Goal: Information Seeking & Learning: Learn about a topic

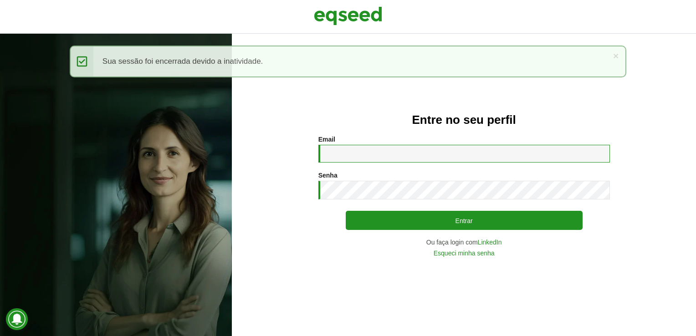
click at [370, 155] on input "Email *" at bounding box center [463, 154] width 291 height 18
type input "**********"
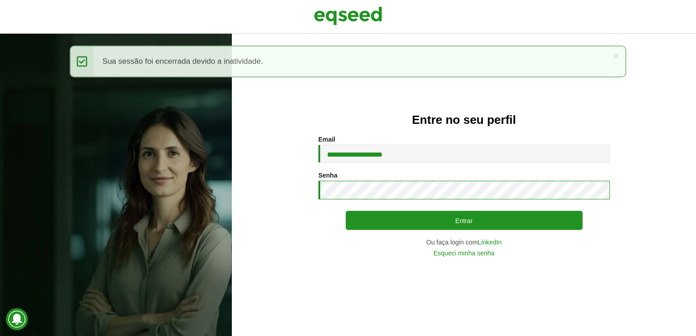
click at [346, 211] on button "Entrar" at bounding box center [464, 220] width 237 height 19
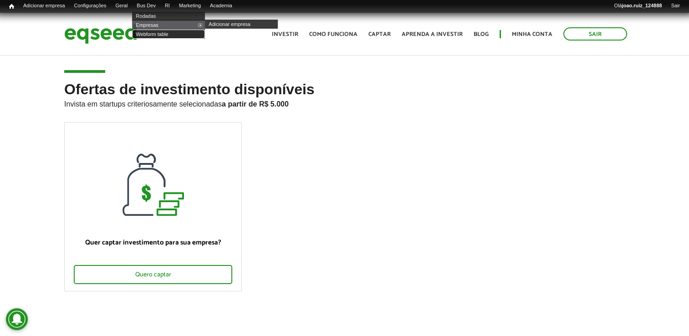
click at [158, 35] on link "Webform table" at bounding box center [168, 34] width 73 height 9
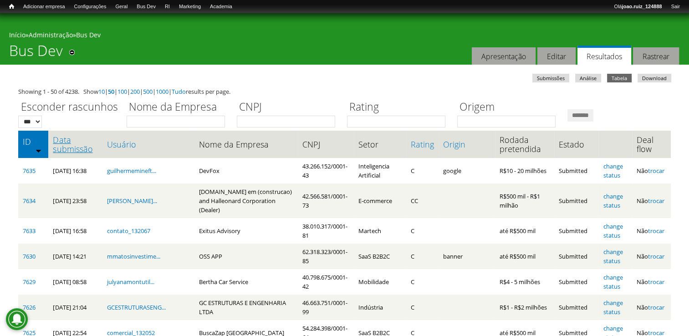
click at [82, 145] on link "Data submissão" at bounding box center [75, 144] width 45 height 18
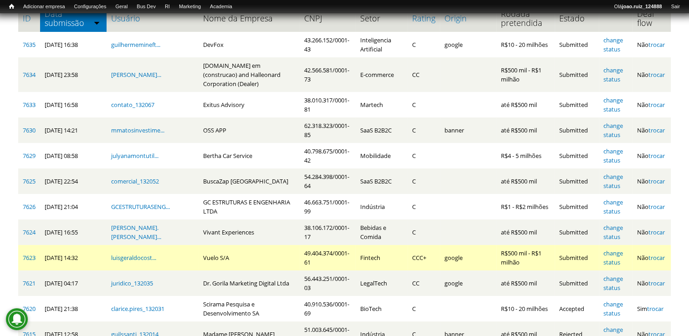
scroll to position [182, 0]
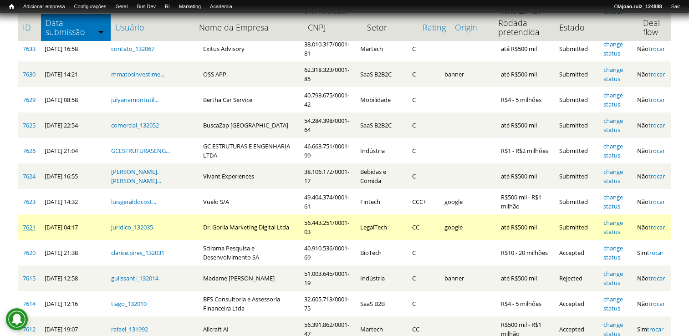
click at [31, 223] on link "7621" at bounding box center [29, 227] width 13 height 8
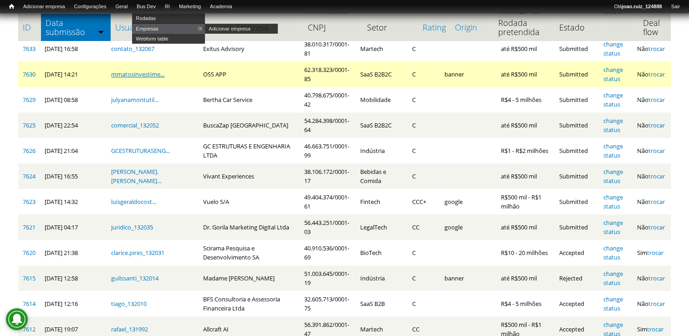
scroll to position [0, 0]
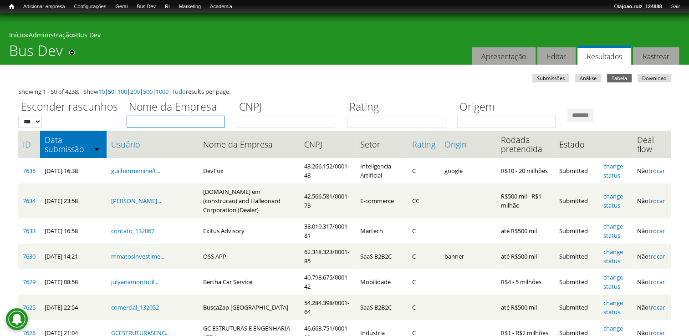
click at [157, 124] on input "Nome da Empresa" at bounding box center [176, 122] width 98 height 12
type input "****"
click at [567, 109] on input "*******" at bounding box center [580, 115] width 26 height 12
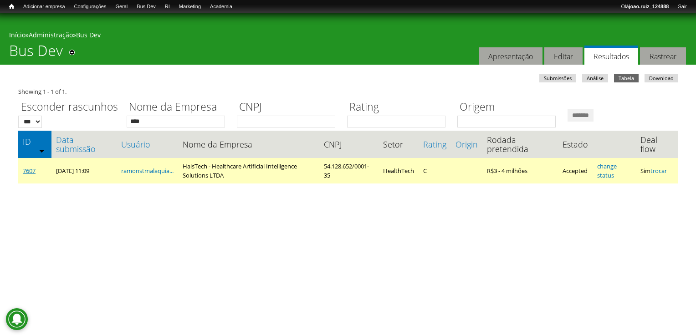
click at [33, 171] on link "7607" at bounding box center [29, 171] width 13 height 8
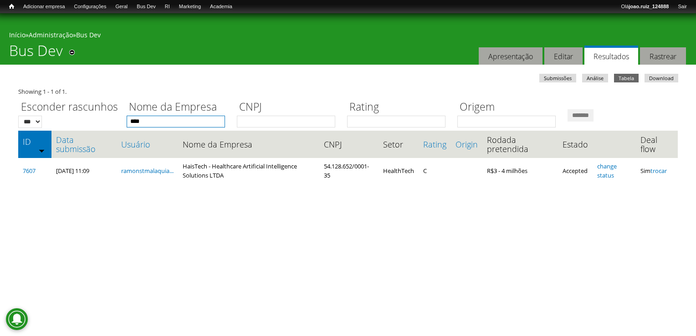
drag, startPoint x: 184, startPoint y: 120, endPoint x: 7, endPoint y: 128, distance: 177.8
click at [7, 128] on body "Pular para o conteúdo principal Você está aqui Início » Administração » Bus Dev…" at bounding box center [348, 109] width 696 height 193
click at [567, 109] on input "*******" at bounding box center [580, 115] width 26 height 12
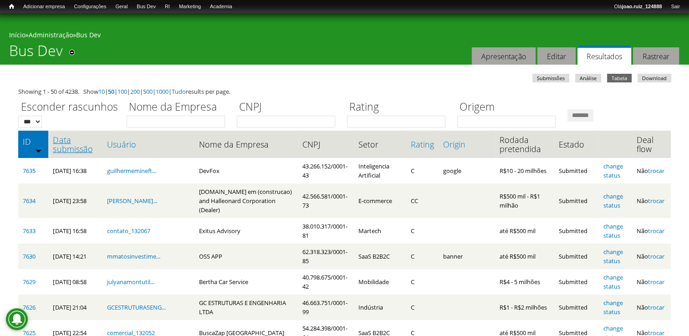
click at [67, 138] on link "Data submissão" at bounding box center [75, 144] width 45 height 18
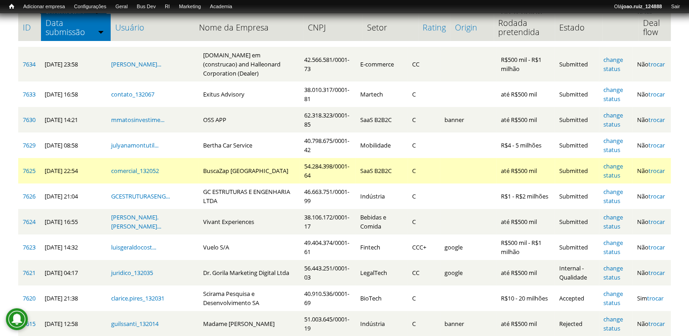
scroll to position [91, 0]
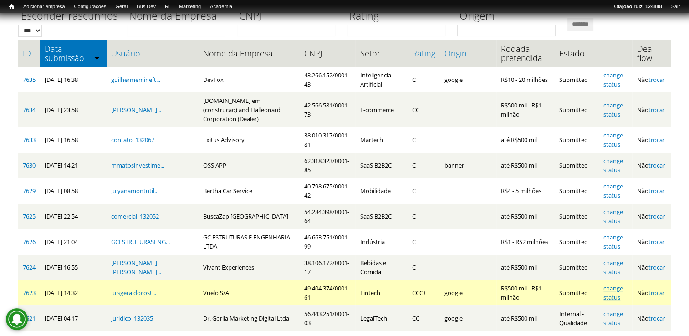
click at [620, 284] on link "change status" at bounding box center [613, 292] width 20 height 17
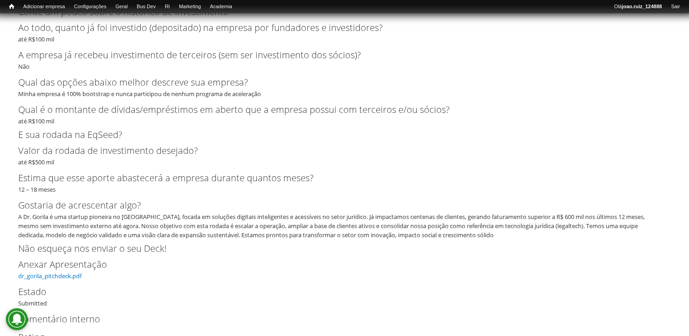
scroll to position [1911, 0]
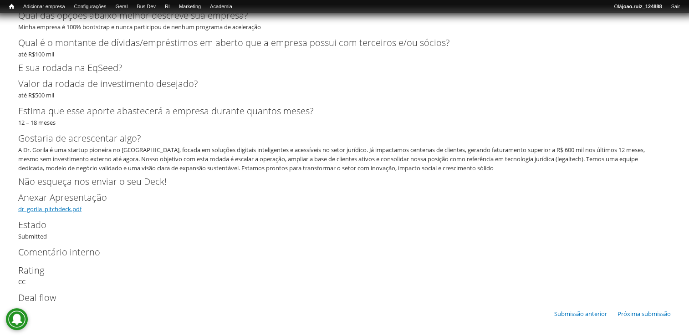
click at [46, 208] on link "dr_gorila_pitchdeck.pdf" at bounding box center [49, 209] width 63 height 8
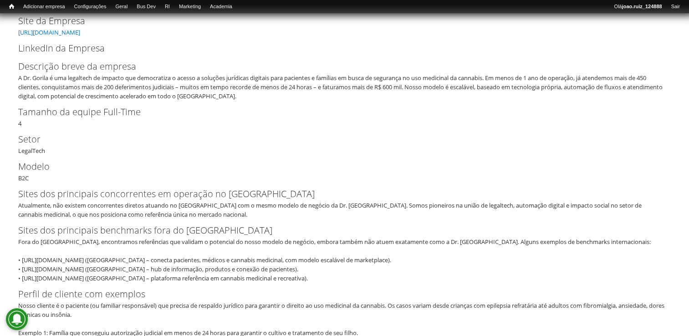
scroll to position [0, 0]
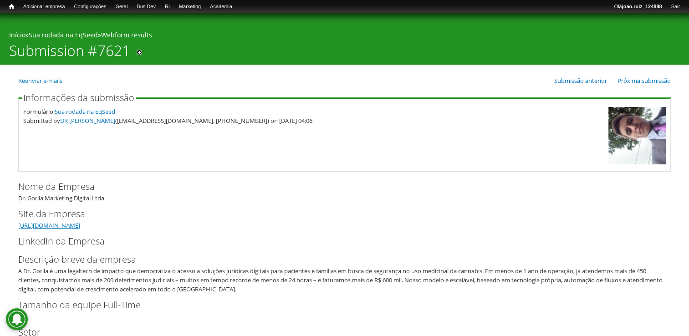
click at [46, 225] on link "https://drgorilaapp.online" at bounding box center [49, 225] width 62 height 8
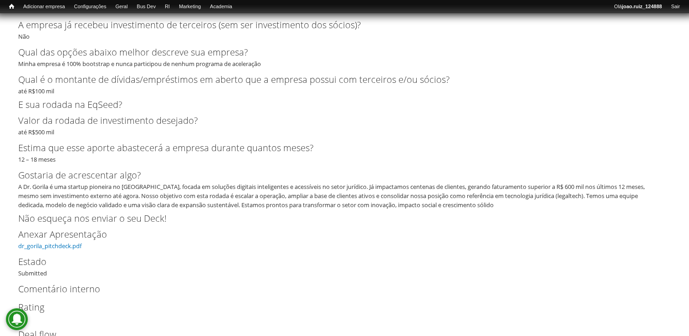
scroll to position [1911, 0]
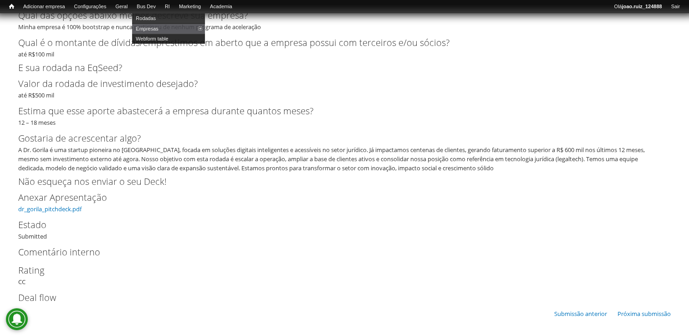
click at [165, 35] on link "Webform table" at bounding box center [168, 39] width 73 height 10
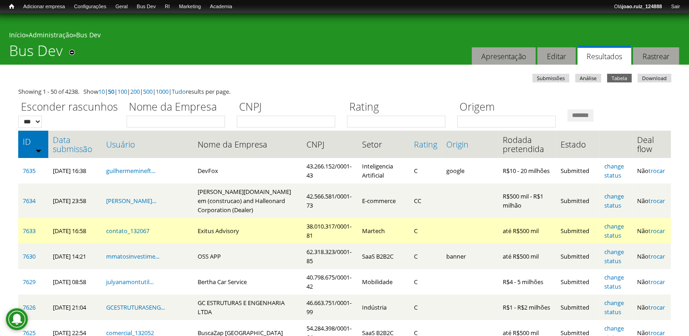
scroll to position [182, 0]
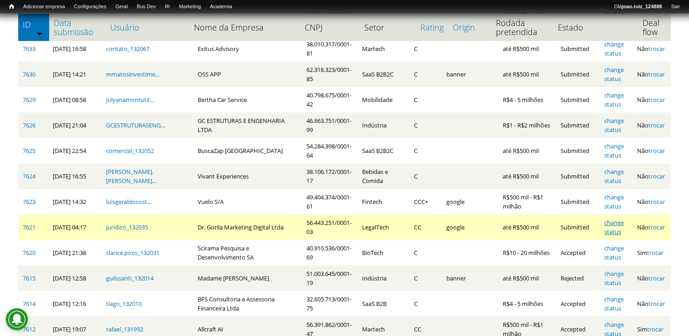
click at [618, 219] on link "change status" at bounding box center [614, 227] width 20 height 17
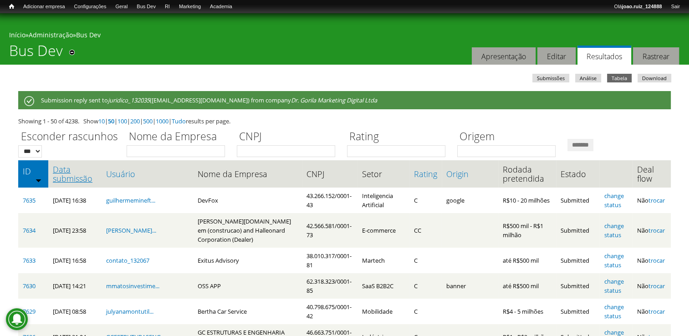
click at [58, 172] on link "Data submissão" at bounding box center [75, 174] width 44 height 18
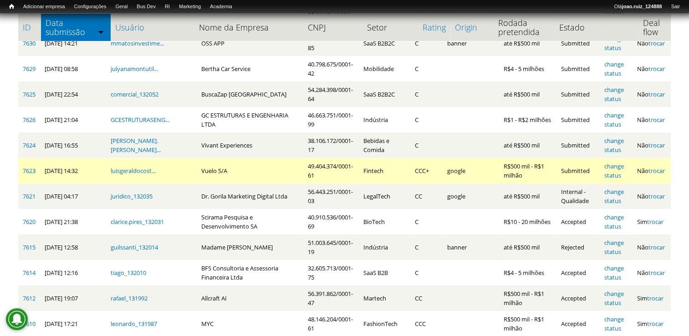
scroll to position [228, 0]
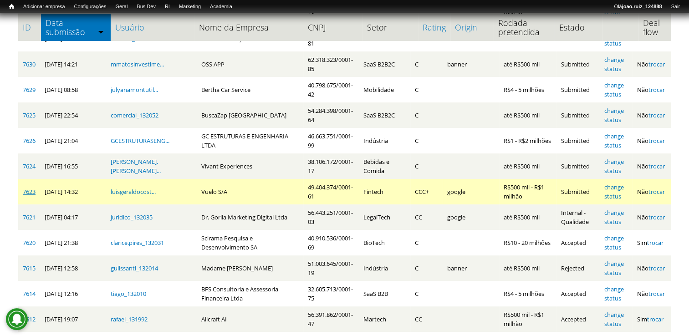
click at [31, 188] on link "7623" at bounding box center [29, 192] width 13 height 8
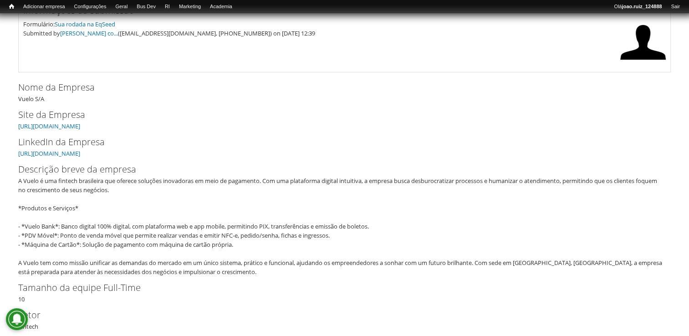
scroll to position [91, 0]
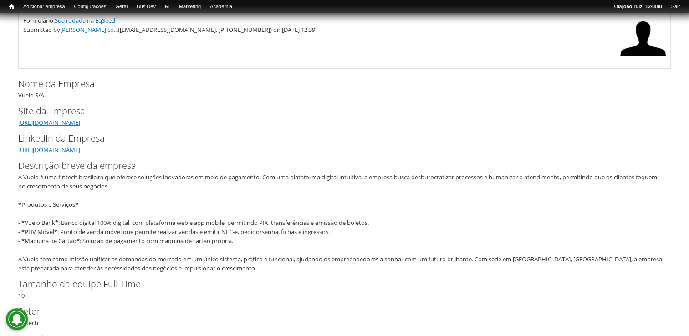
click at [50, 122] on link "https://www.vuelo.site" at bounding box center [49, 122] width 62 height 8
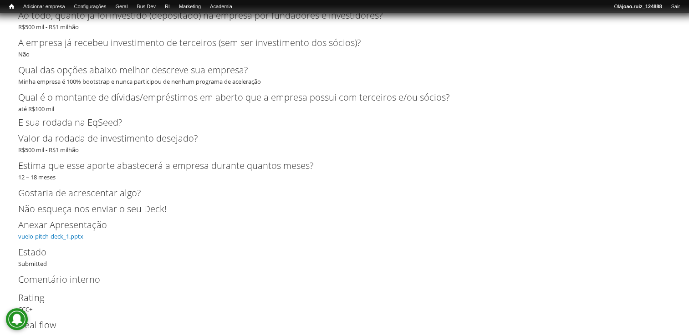
scroll to position [2395, 0]
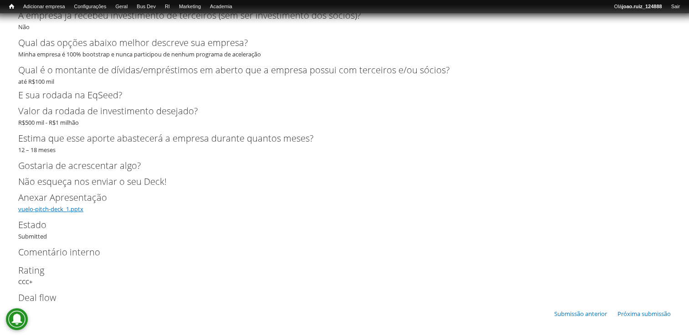
click at [64, 212] on link "vuelo-pitch-deck_1.pptx" at bounding box center [50, 209] width 65 height 8
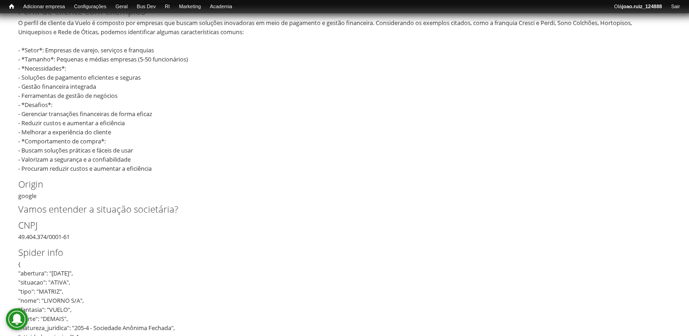
scroll to position [0, 0]
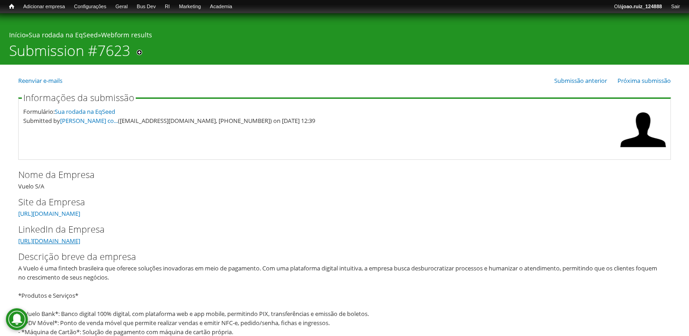
click at [80, 243] on link "https://www.linkedin.com/company/90549021/admin/dashboard/" at bounding box center [49, 241] width 62 height 8
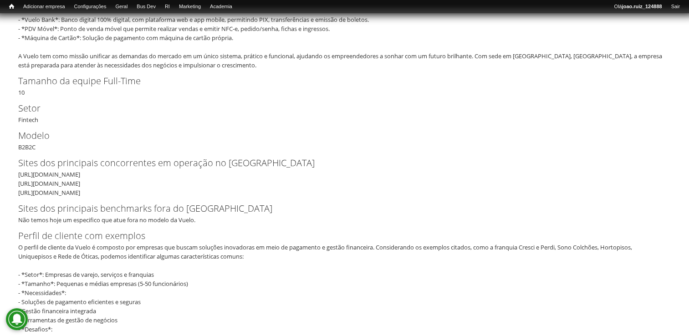
scroll to position [164, 0]
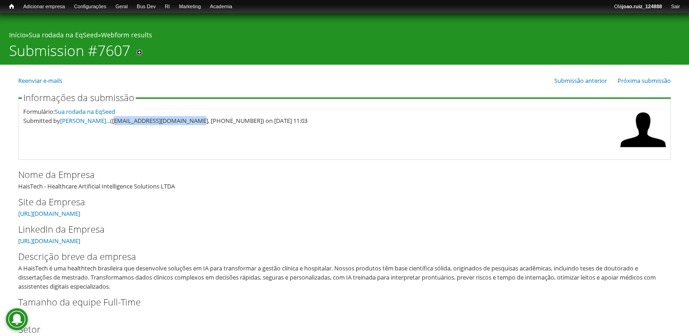
drag, startPoint x: 119, startPoint y: 122, endPoint x: 205, endPoint y: 126, distance: 86.1
click at [205, 126] on fieldset "Informações da submissão Formulário: Sua rodada na EqSeed Submitted by Ramon Sa…" at bounding box center [344, 126] width 653 height 66
copy div "ramonstmalaquias@gmail.com"
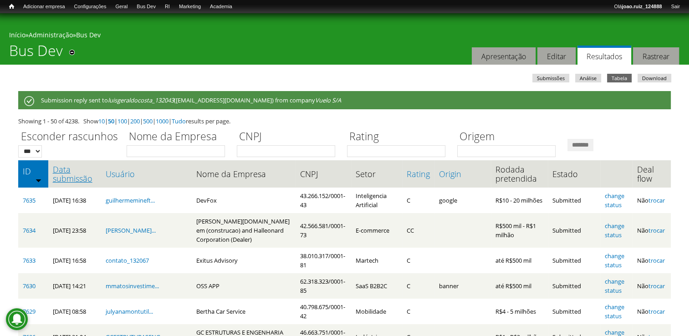
click at [56, 178] on link "Data submissão" at bounding box center [75, 174] width 44 height 18
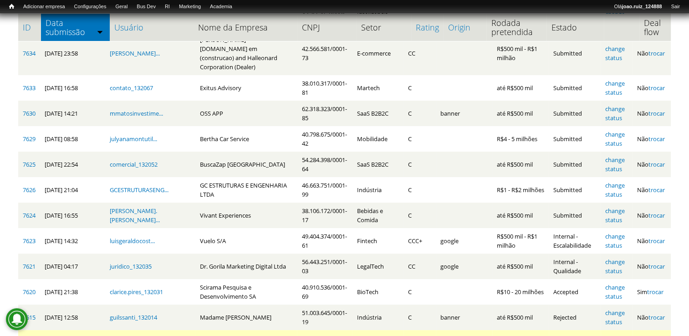
scroll to position [182, 0]
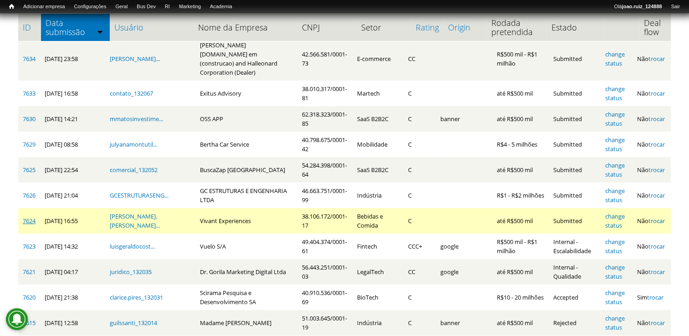
click at [34, 217] on link "7624" at bounding box center [29, 221] width 13 height 8
click at [620, 212] on link "change status" at bounding box center [615, 220] width 20 height 17
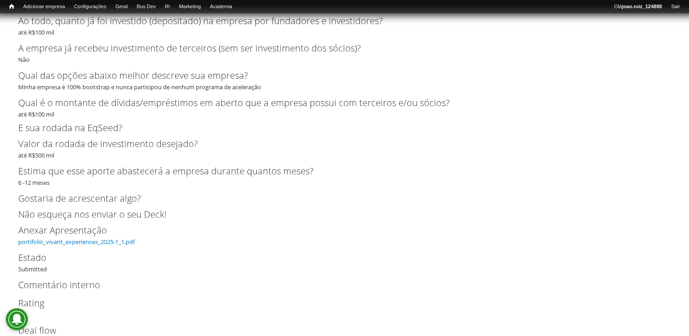
scroll to position [1973, 0]
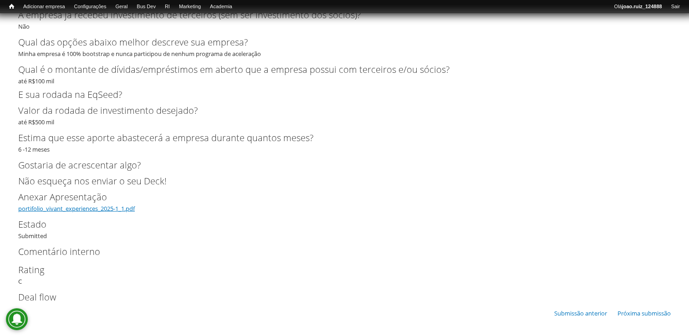
click at [117, 204] on link "portifolio_vivant_experiences_2025-1_1.pdf" at bounding box center [76, 208] width 117 height 8
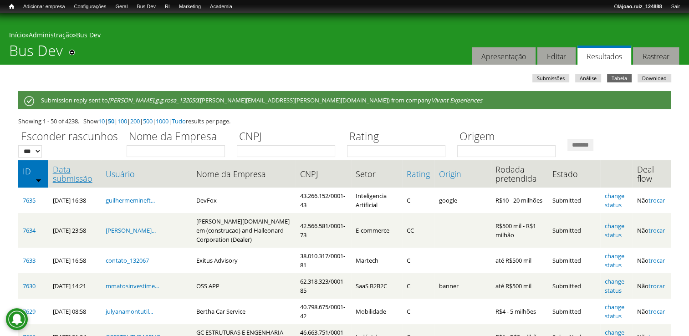
click at [83, 182] on link "Data submissão" at bounding box center [75, 174] width 44 height 18
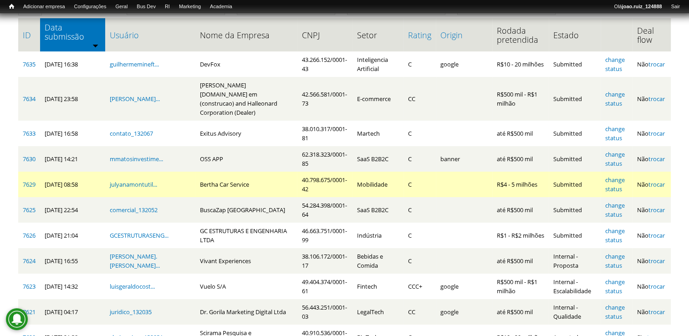
scroll to position [137, 0]
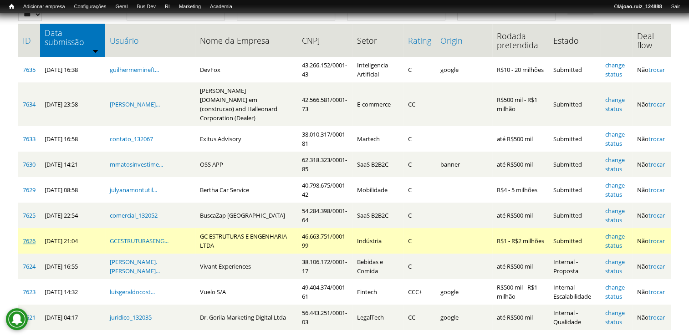
click at [31, 237] on link "7626" at bounding box center [29, 241] width 13 height 8
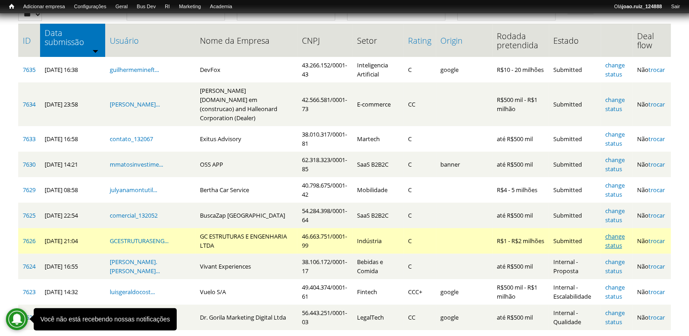
click at [622, 232] on link "change status" at bounding box center [615, 240] width 20 height 17
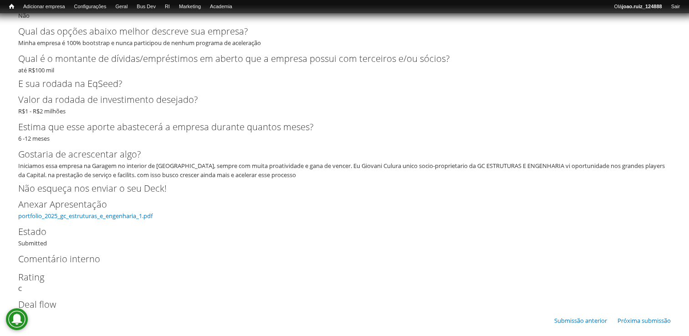
scroll to position [2319, 0]
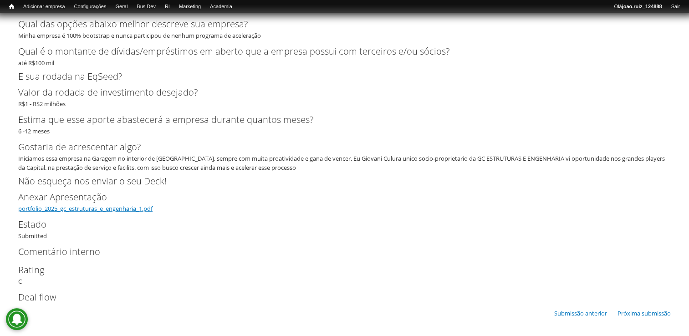
click at [83, 209] on link "portfolio_2025_gc_estruturas_e_engenharia_1.pdf" at bounding box center [85, 208] width 134 height 8
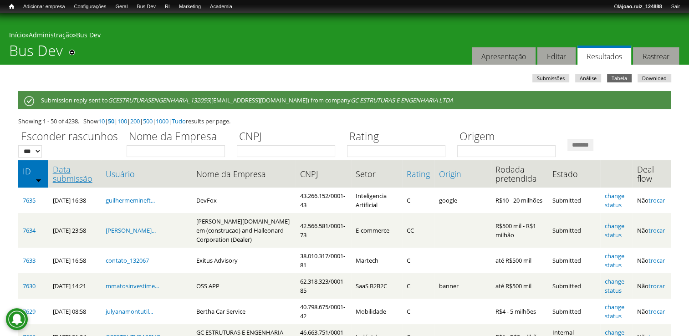
click at [63, 178] on link "Data submissão" at bounding box center [75, 174] width 44 height 18
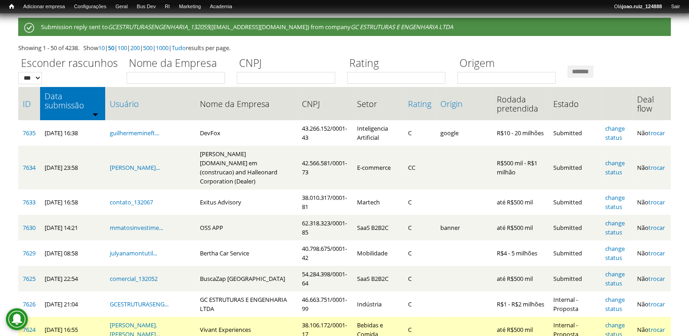
scroll to position [137, 0]
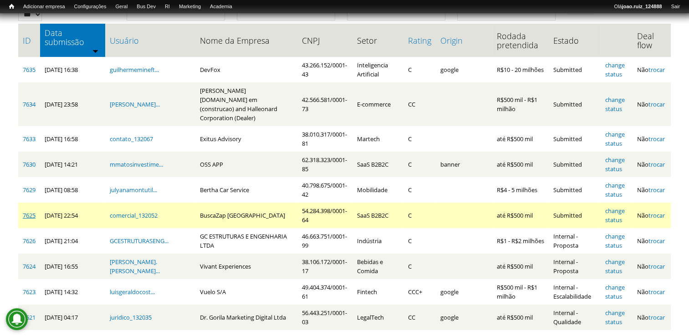
click at [34, 211] on link "7625" at bounding box center [29, 215] width 13 height 8
click at [24, 211] on link "7625" at bounding box center [29, 215] width 13 height 8
click at [618, 207] on link "change status" at bounding box center [615, 215] width 20 height 17
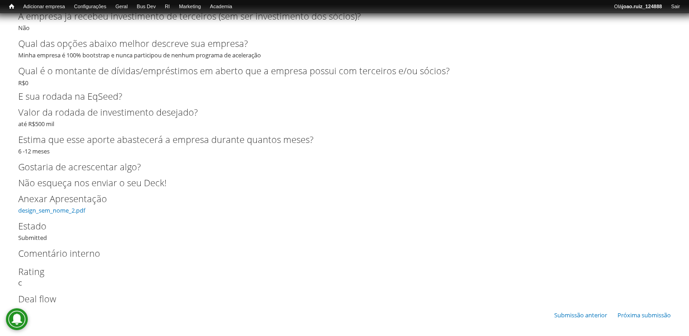
scroll to position [1645, 0]
click at [31, 207] on link "design_sem_nome_2.pdf" at bounding box center [51, 208] width 67 height 8
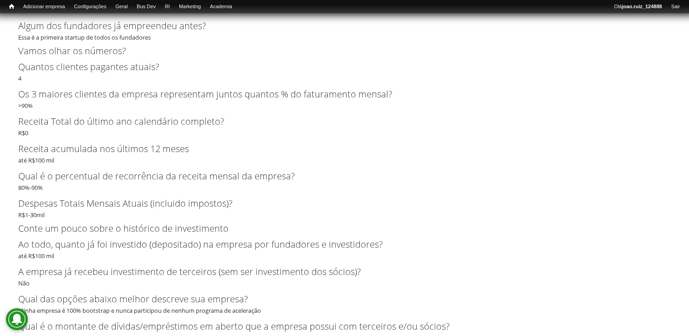
scroll to position [1326, 0]
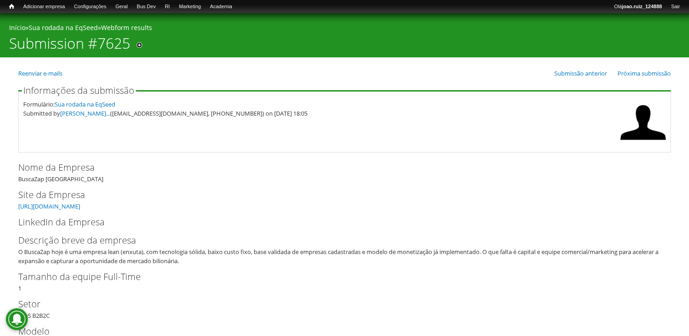
scroll to position [137, 0]
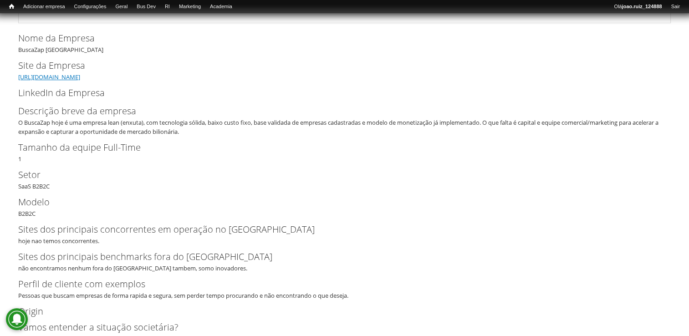
click at [80, 77] on link "https://www.buscazapbrasil.com.br" at bounding box center [49, 77] width 62 height 8
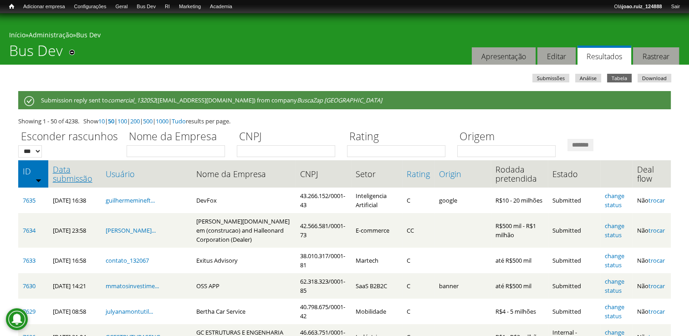
click at [66, 165] on link "Data submissão" at bounding box center [75, 174] width 44 height 18
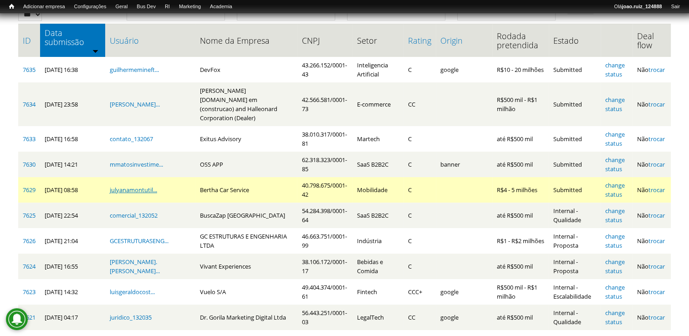
scroll to position [91, 0]
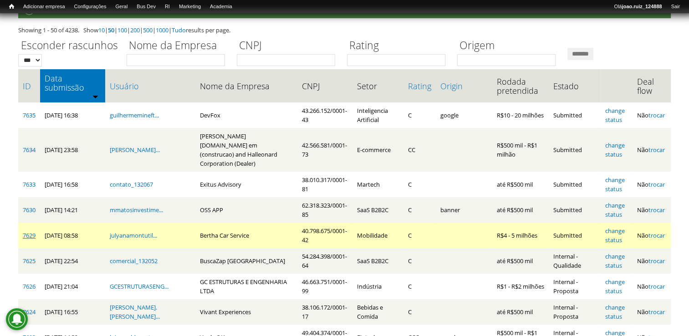
click at [30, 231] on link "7629" at bounding box center [29, 235] width 13 height 8
click at [612, 227] on link "change status" at bounding box center [615, 235] width 20 height 17
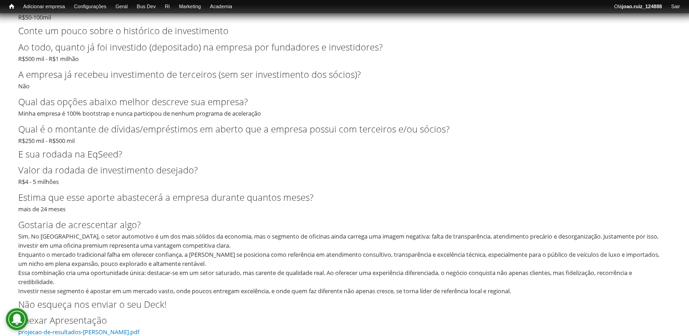
scroll to position [1776, 0]
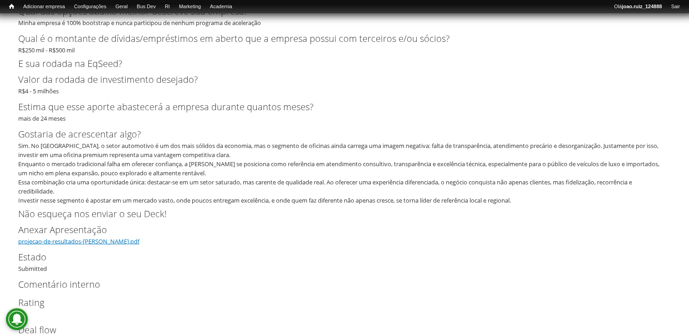
click at [92, 241] on link "projecao-de-resultados-bertha.pdf" at bounding box center [78, 241] width 121 height 8
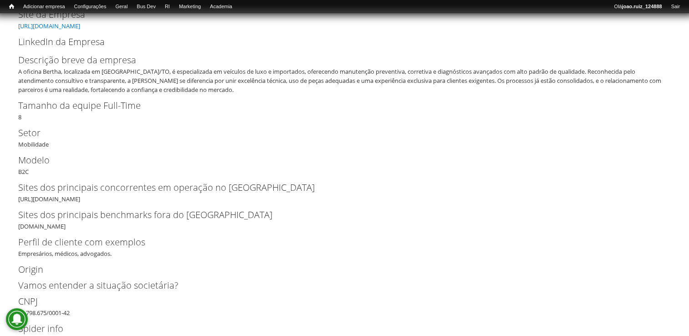
scroll to position [0, 0]
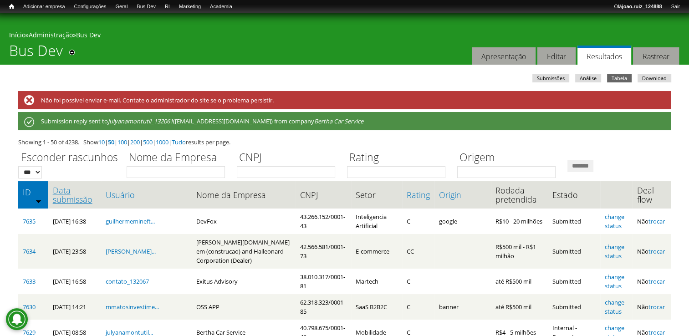
click at [73, 198] on link "Data submissão" at bounding box center [75, 195] width 44 height 18
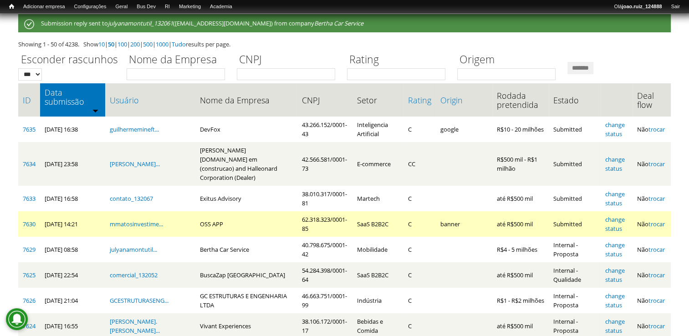
scroll to position [137, 0]
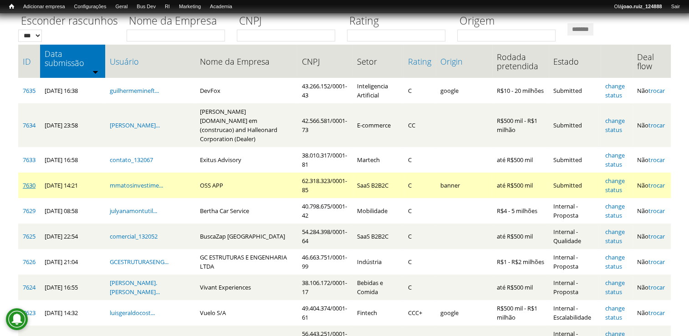
click at [31, 181] on link "7630" at bounding box center [29, 185] width 13 height 8
click at [623, 177] on link "change status" at bounding box center [615, 185] width 20 height 17
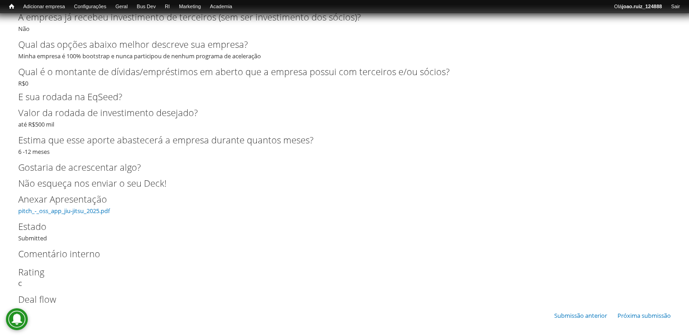
scroll to position [2420, 0]
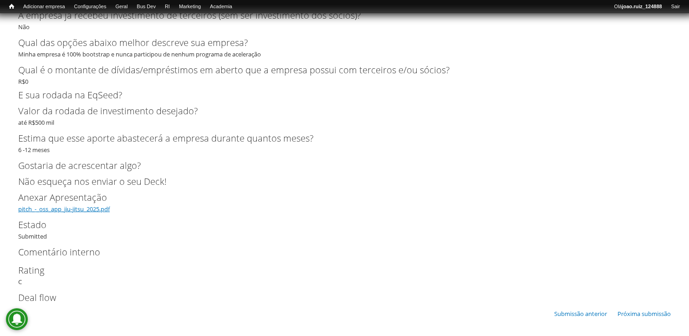
click at [77, 211] on link "pitch_-_oss_app_jiu-jitsu_2025.pdf" at bounding box center [64, 209] width 92 height 8
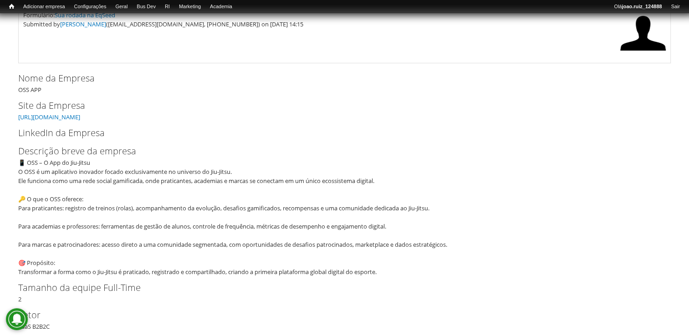
scroll to position [143, 0]
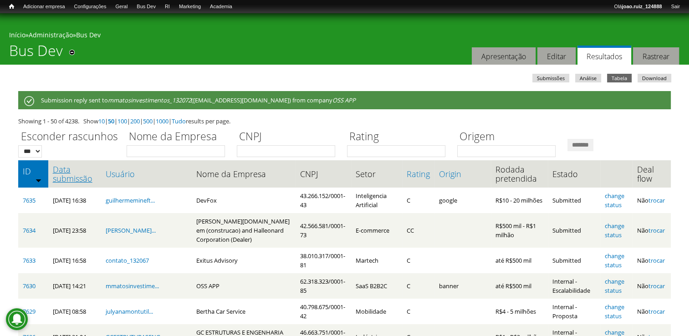
click at [57, 170] on link "Data submissão" at bounding box center [75, 174] width 44 height 18
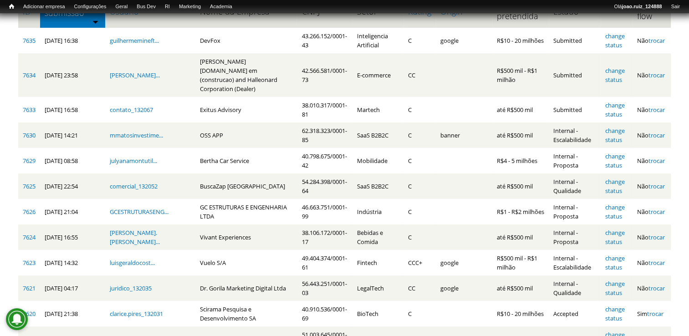
scroll to position [91, 0]
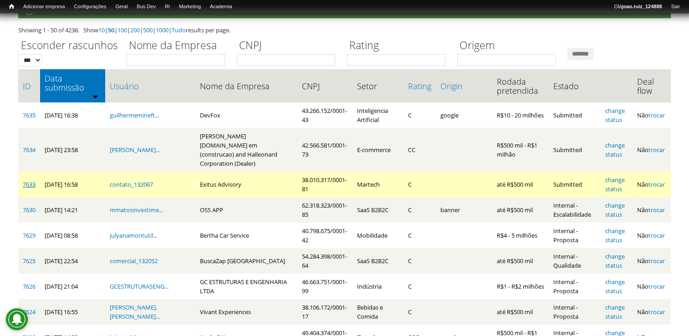
click at [35, 180] on link "7633" at bounding box center [29, 184] width 13 height 8
click at [617, 176] on link "change status" at bounding box center [615, 184] width 20 height 17
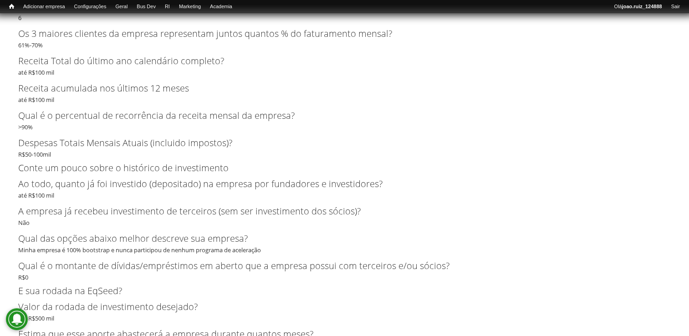
scroll to position [2273, 0]
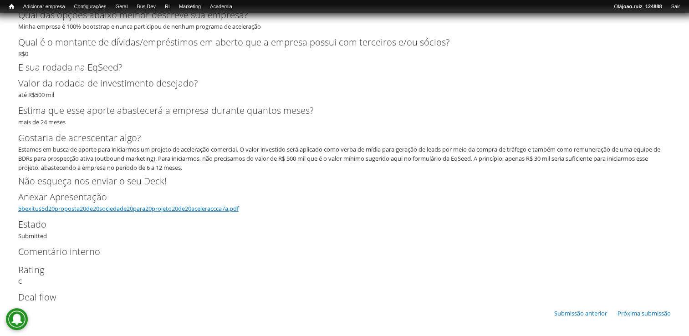
click at [115, 210] on link "5bexitus5d20proposta20de20sociedade20para20projeto20de20aceleraccca7a.pdf" at bounding box center [128, 208] width 220 height 8
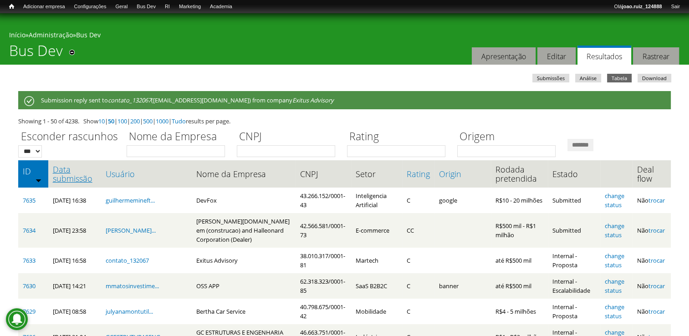
click at [57, 178] on link "Data submissão" at bounding box center [75, 174] width 44 height 18
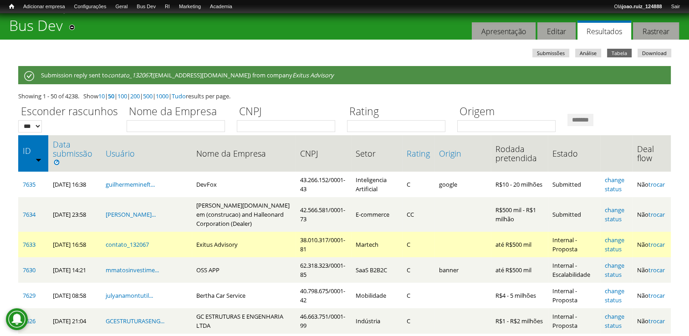
scroll to position [46, 0]
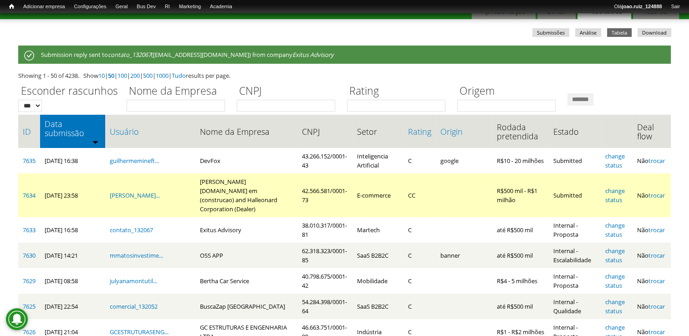
click at [21, 180] on td "7634" at bounding box center [29, 196] width 22 height 44
click at [23, 191] on link "7634" at bounding box center [29, 195] width 13 height 8
click at [618, 187] on link "change status" at bounding box center [615, 195] width 20 height 17
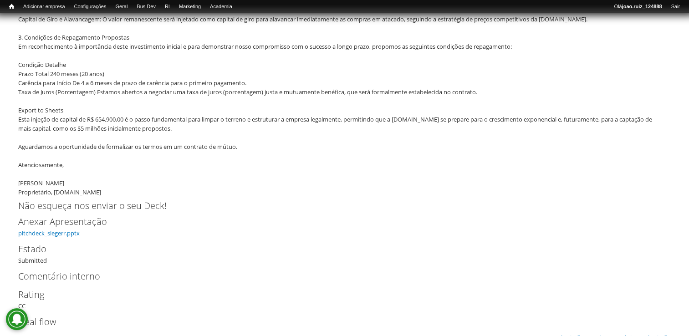
scroll to position [2321, 0]
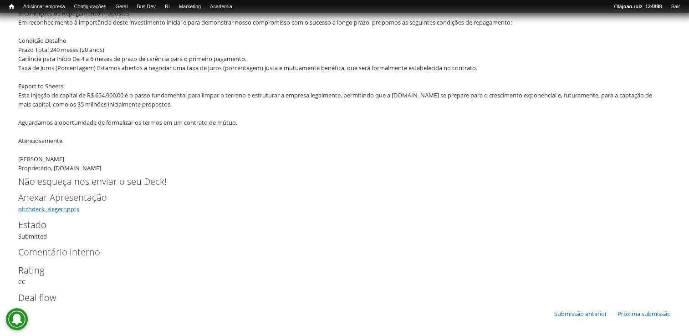
click at [66, 205] on link "pitchdeck_siegerr.pptx" at bounding box center [48, 209] width 61 height 8
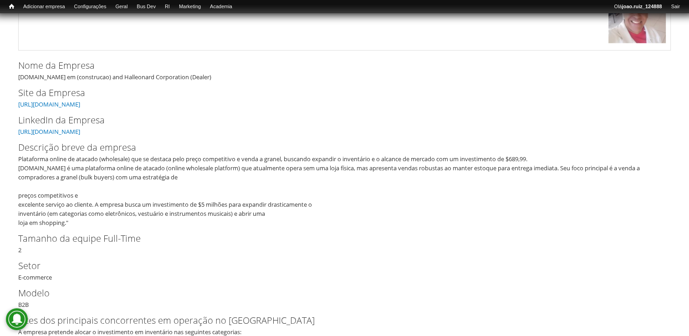
scroll to position [182, 0]
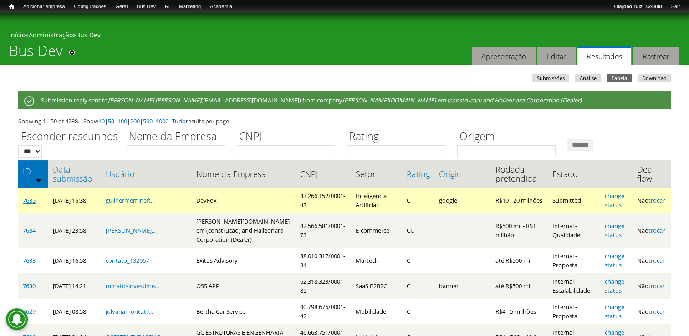
click at [26, 203] on link "7635" at bounding box center [29, 200] width 13 height 8
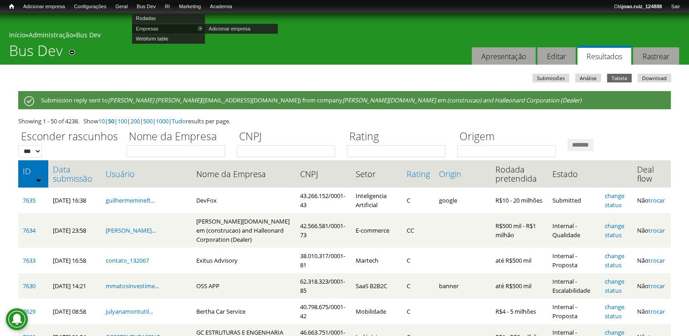
click at [163, 28] on link "Empresas" at bounding box center [168, 29] width 73 height 10
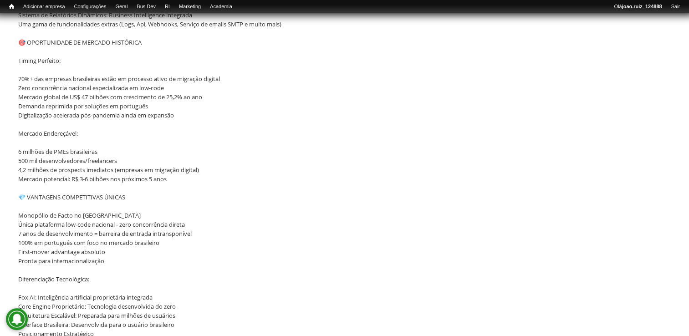
scroll to position [501, 0]
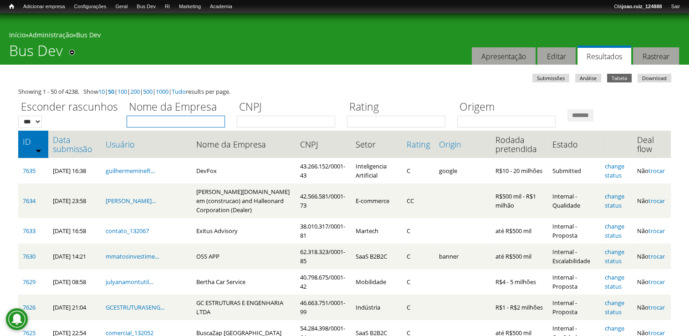
click at [182, 122] on input "Nome da Empresa" at bounding box center [176, 122] width 98 height 12
type input "**"
click at [567, 109] on input "*******" at bounding box center [580, 115] width 26 height 12
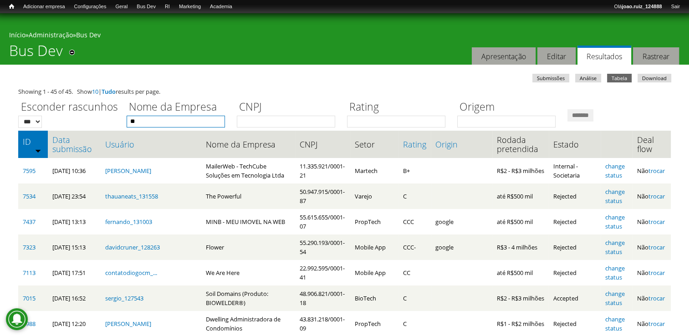
click at [145, 119] on input "**" at bounding box center [176, 122] width 98 height 12
type input "*******"
click at [567, 109] on input "*******" at bounding box center [580, 115] width 26 height 12
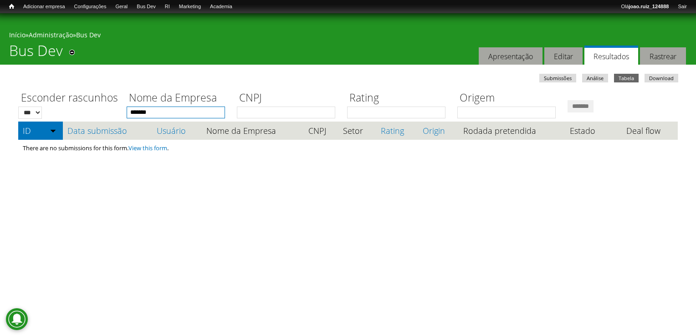
drag, startPoint x: 159, startPoint y: 110, endPoint x: 92, endPoint y: 123, distance: 68.6
click at [93, 121] on div "Esconder rascunhos *** *** Nome da Empresa ******* CNPJ Rating Origem ******* I…" at bounding box center [347, 121] width 659 height 69
click at [567, 100] on input "*******" at bounding box center [580, 106] width 26 height 12
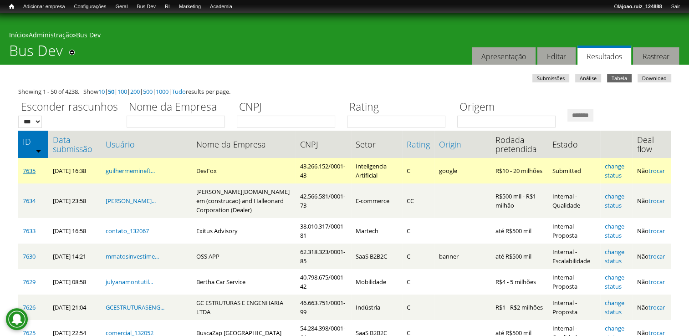
click at [34, 171] on link "7635" at bounding box center [29, 171] width 13 height 8
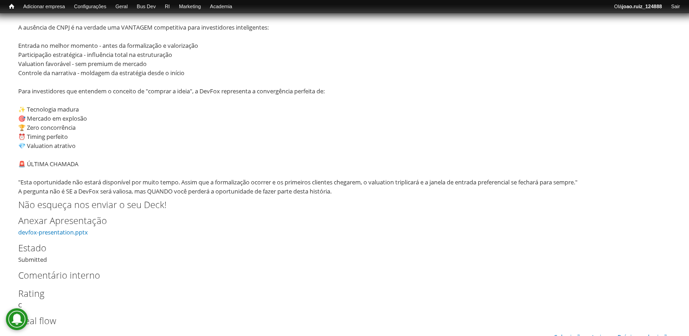
scroll to position [7174, 0]
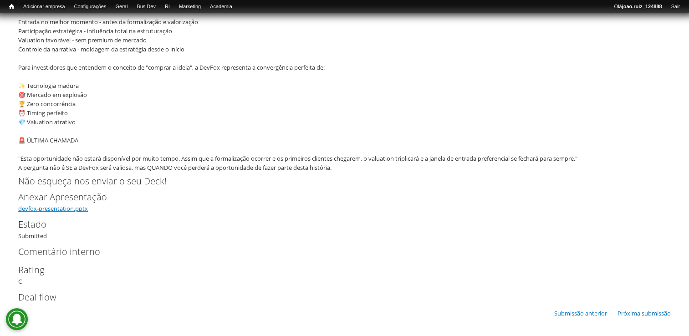
click at [75, 209] on link "devfox-presentation.pptx" at bounding box center [53, 208] width 70 height 8
click at [55, 210] on link "devfox-presentation.pptx" at bounding box center [53, 208] width 70 height 8
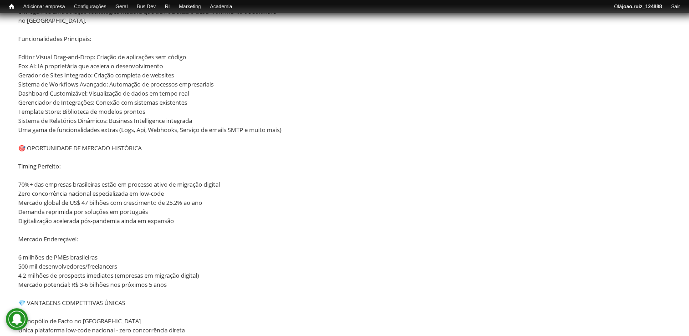
scroll to position [364, 0]
